Goal: Task Accomplishment & Management: Manage account settings

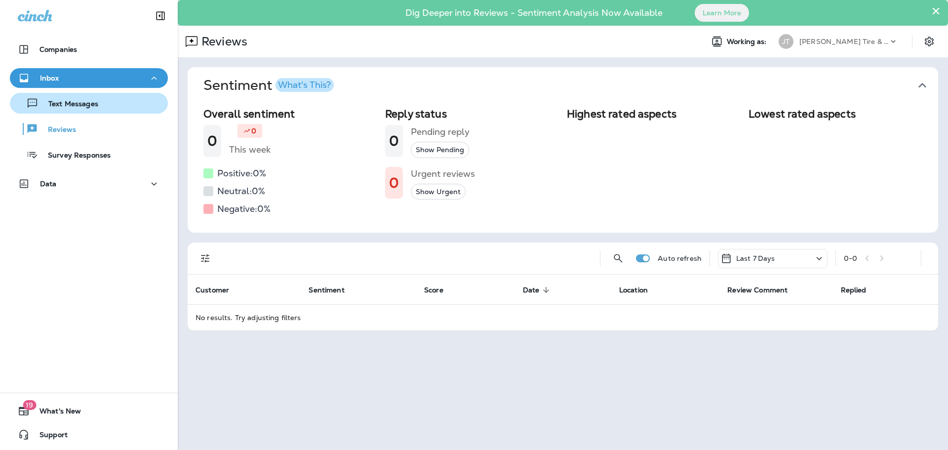
click at [84, 112] on button "Text Messages" at bounding box center [89, 103] width 158 height 21
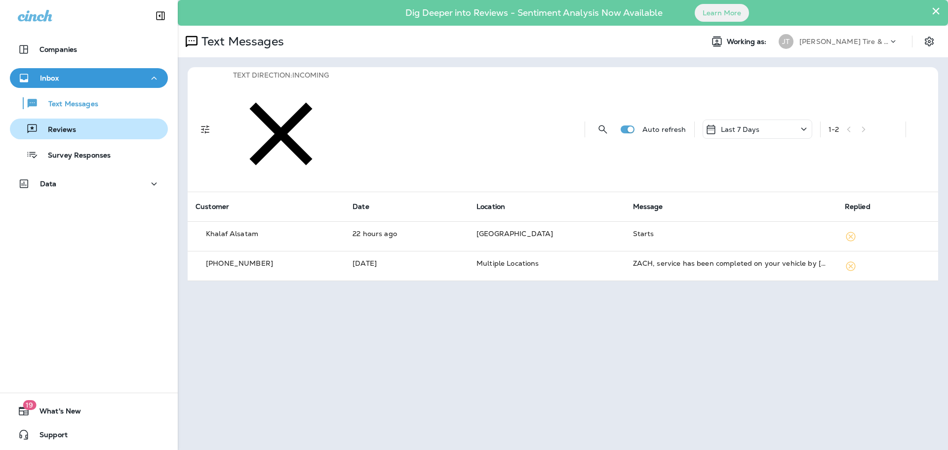
click at [49, 128] on p "Reviews" at bounding box center [57, 129] width 38 height 9
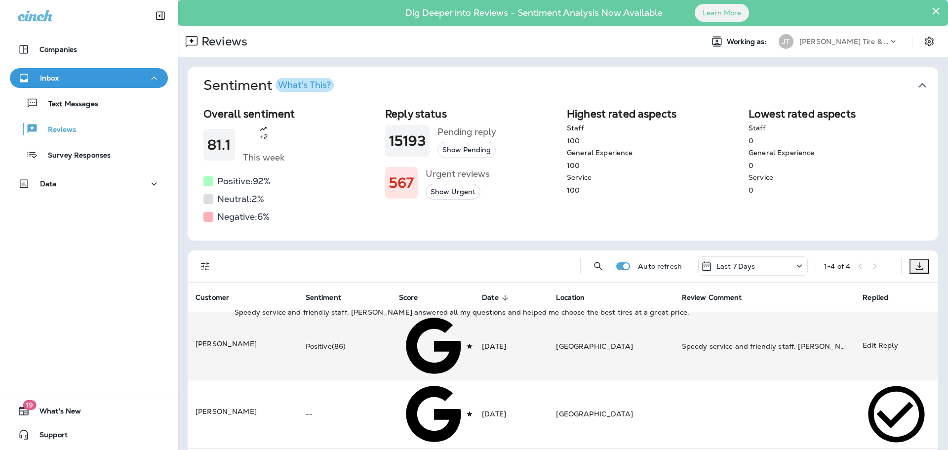
click at [740, 341] on div "Speedy service and friendly staff. [PERSON_NAME] answered all my questions and …" at bounding box center [764, 346] width 165 height 10
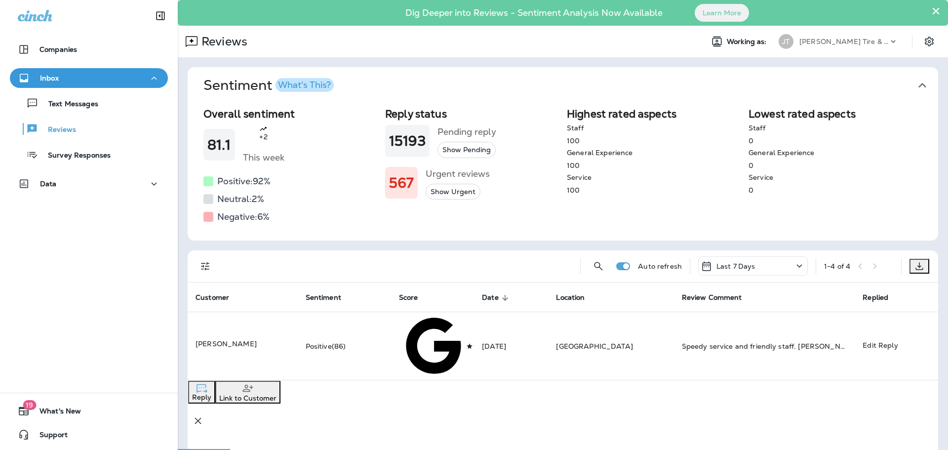
scroll to position [185, 0]
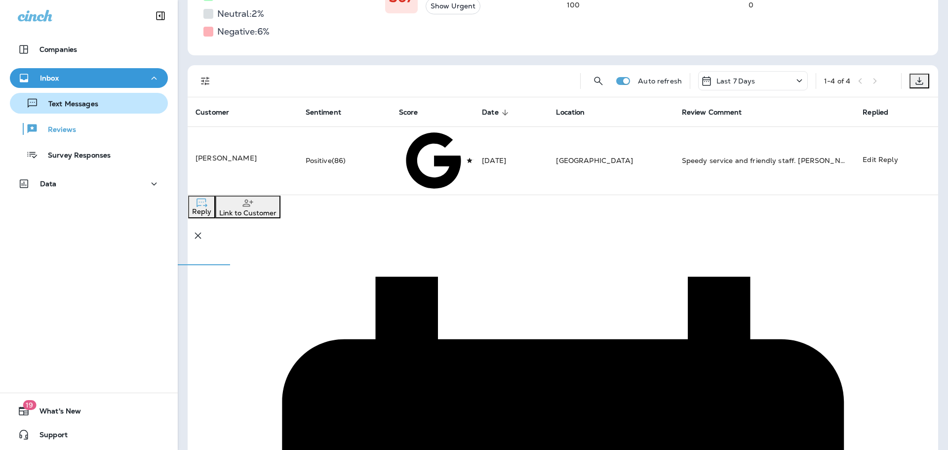
click at [55, 105] on p "Text Messages" at bounding box center [69, 104] width 60 height 9
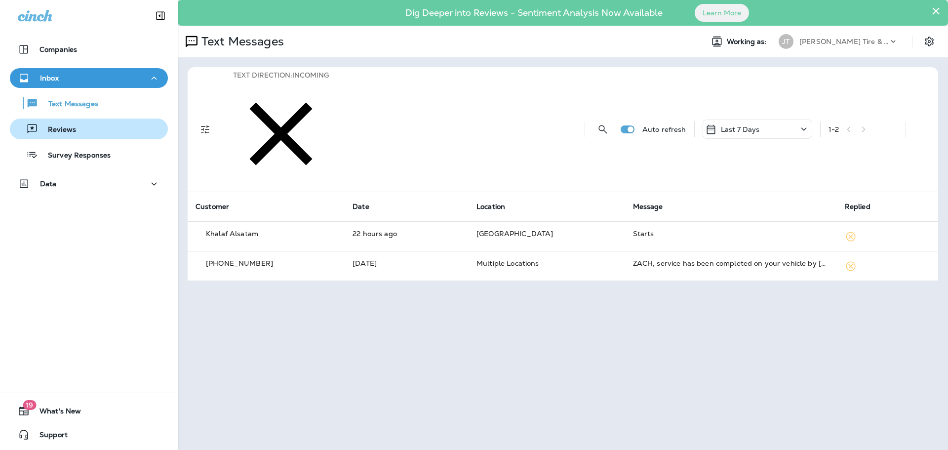
click at [101, 132] on div "Reviews" at bounding box center [89, 129] width 150 height 15
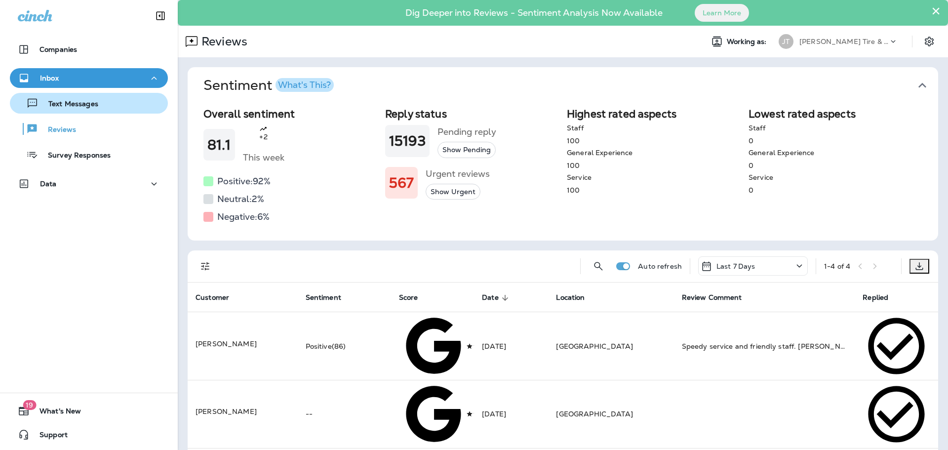
click at [55, 109] on p "Text Messages" at bounding box center [69, 104] width 60 height 9
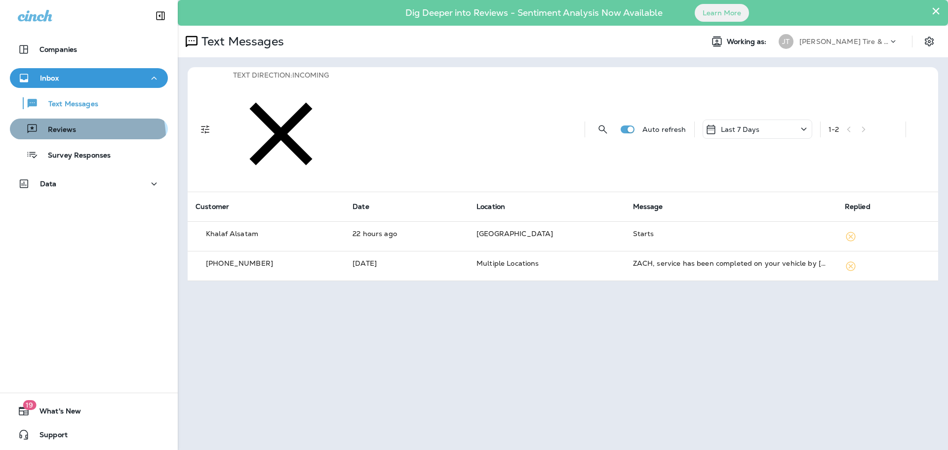
click at [79, 138] on button "Reviews" at bounding box center [89, 129] width 158 height 21
